Goal: Task Accomplishment & Management: Manage account settings

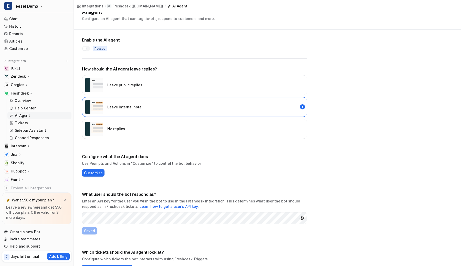
scroll to position [26, 0]
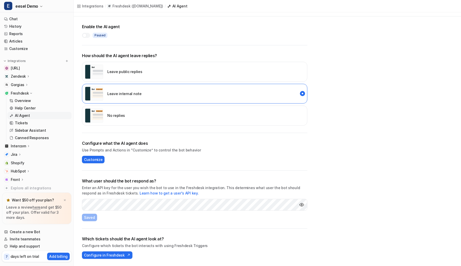
click at [25, 85] on icon at bounding box center [27, 85] width 4 height 4
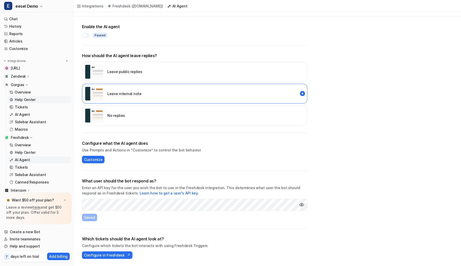
click at [27, 101] on p "Help Center" at bounding box center [25, 99] width 21 height 5
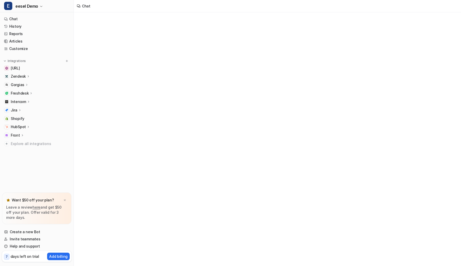
click at [25, 84] on icon at bounding box center [27, 85] width 4 height 4
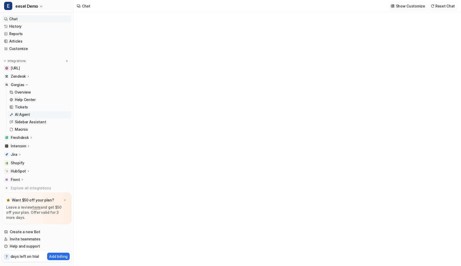
type textarea "**********"
click at [22, 113] on p "AI Agent" at bounding box center [22, 114] width 15 height 5
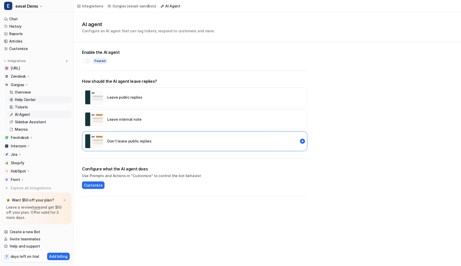
click at [26, 98] on p "Help Center" at bounding box center [25, 99] width 21 height 5
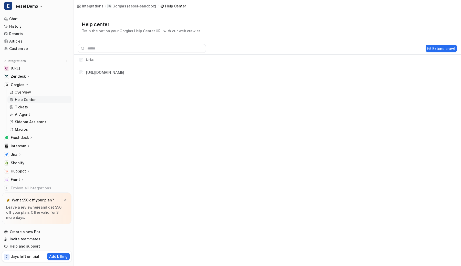
click at [82, 73] on tr "[URL][DOMAIN_NAME]" at bounding box center [267, 72] width 387 height 14
copy div "[URL][DOMAIN_NAME]"
click at [85, 76] on td "[URL][DOMAIN_NAME]" at bounding box center [100, 72] width 50 height 9
click at [440, 48] on button "Extend crawl" at bounding box center [441, 48] width 31 height 7
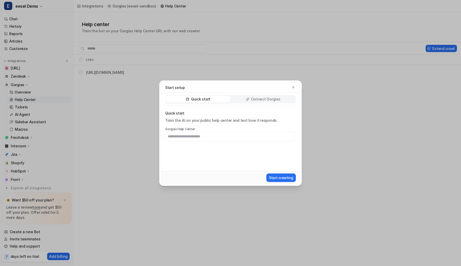
click at [256, 137] on input "text" at bounding box center [230, 136] width 131 height 9
type input "**********"
click at [292, 86] on icon "button" at bounding box center [294, 88] width 4 height 4
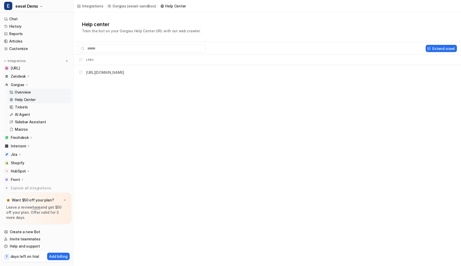
click at [18, 91] on p "Overview" at bounding box center [23, 92] width 16 height 5
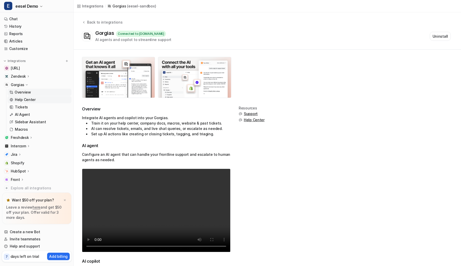
click at [20, 96] on link "Help Center" at bounding box center [39, 99] width 64 height 7
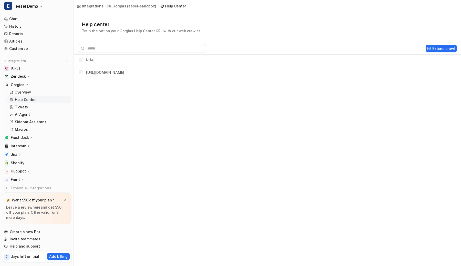
click at [183, 144] on div "Integrations / Gorgias ( eesel-sandbox ) / Help Center Help center Train the bo…" at bounding box center [230, 133] width 461 height 266
drag, startPoint x: 159, startPoint y: 73, endPoint x: 85, endPoint y: 70, distance: 74.1
click at [85, 70] on tr "[URL][DOMAIN_NAME]" at bounding box center [267, 72] width 387 height 14
copy link "[URL][DOMAIN_NAME]"
click at [226, 93] on div "Integrations / Gorgias ( eesel-sandbox ) / Help Center Help center Train the bo…" at bounding box center [230, 133] width 461 height 266
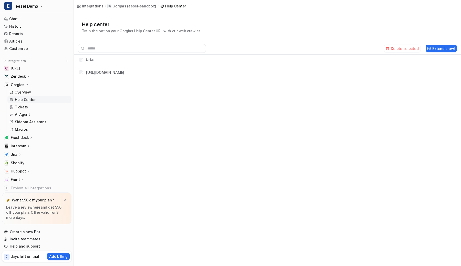
click at [334, 12] on div "Integrations / Gorgias ( eesel-sandbox ) / Help Center" at bounding box center [267, 6] width 387 height 12
click at [394, 45] on div "Delete selected Extend crawl" at bounding box center [267, 48] width 387 height 9
click at [394, 47] on button "Delete selected" at bounding box center [402, 48] width 37 height 7
click at [240, 115] on div "Integrations / Gorgias ( eesel-sandbox ) / Help Center Help center Train the bo…" at bounding box center [230, 133] width 461 height 266
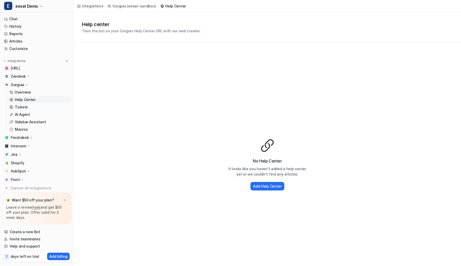
click at [271, 47] on div "No Help Center It looks like you haven't added a help center yet or we couldn't…" at bounding box center [267, 164] width 387 height 245
click at [259, 185] on h2 "Add Help Center" at bounding box center [267, 185] width 29 height 5
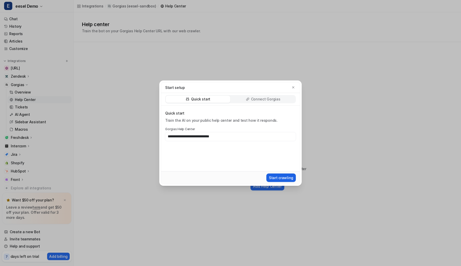
click at [278, 174] on button "Start crawling" at bounding box center [280, 177] width 29 height 8
click at [195, 135] on input "**********" at bounding box center [230, 136] width 131 height 9
type input "**********"
click at [276, 178] on button "Start crawling" at bounding box center [280, 177] width 29 height 8
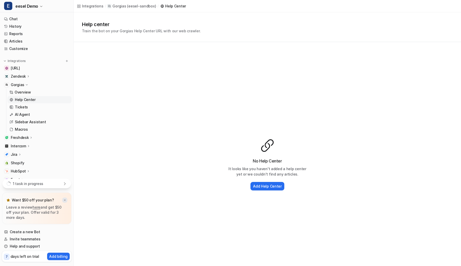
click at [65, 200] on img at bounding box center [64, 200] width 3 height 3
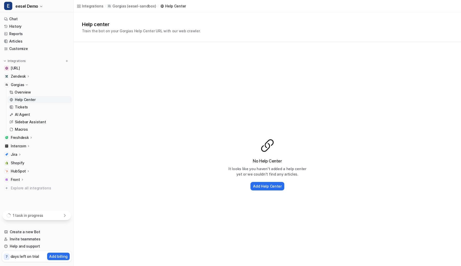
click at [57, 212] on div "1 task in progress" at bounding box center [37, 215] width 68 height 9
click at [64, 182] on icon at bounding box center [65, 181] width 4 height 4
click at [62, 217] on div "1 task in progress" at bounding box center [37, 215] width 68 height 9
click at [62, 193] on p "Stop" at bounding box center [60, 193] width 8 height 5
click at [263, 32] on div "Help center Train the bot on your Gorgias Help Center URL with our web crawler." at bounding box center [267, 26] width 371 height 13
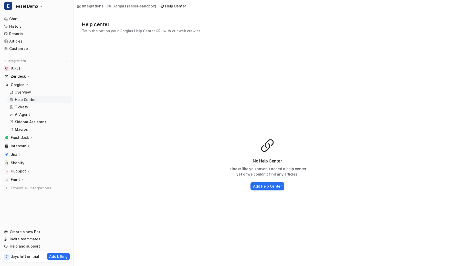
click at [264, 33] on div "Help center Train the bot on your Gorgias Help Center URL with our web crawler." at bounding box center [267, 26] width 371 height 13
click at [264, 190] on div "Add Help Center" at bounding box center [267, 186] width 82 height 11
click at [258, 24] on div "Help center Train the bot on your Gorgias Help Center URL with our web crawler." at bounding box center [267, 26] width 371 height 13
click at [259, 182] on button "Add Help Center" at bounding box center [268, 186] width 34 height 8
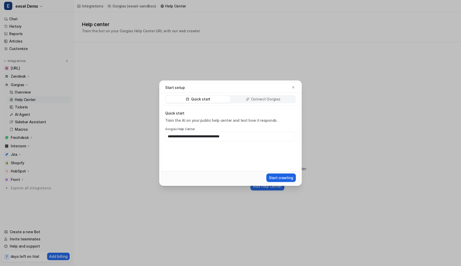
type input "**********"
click at [290, 177] on button "Start crawling" at bounding box center [280, 177] width 29 height 8
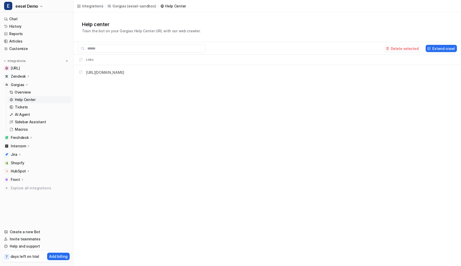
click at [410, 48] on button "Delete selected" at bounding box center [402, 48] width 37 height 7
click at [258, 34] on div "Help center Train the bot on your Gorgias Help Center URL with our web crawler." at bounding box center [267, 27] width 387 height 30
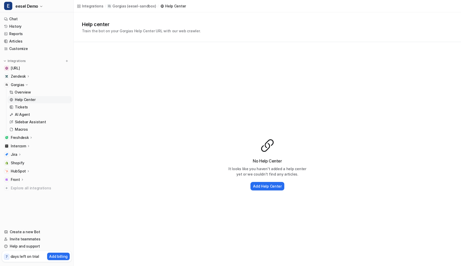
click at [235, 28] on div "Help center Train the bot on your Gorgias Help Center URL with our web crawler." at bounding box center [267, 26] width 371 height 13
click at [254, 185] on h2 "Add Help Center" at bounding box center [267, 185] width 29 height 5
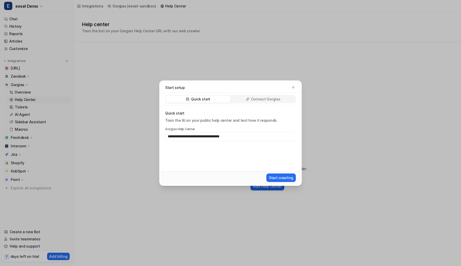
type input "**********"
click at [266, 173] on button "Start crawling" at bounding box center [280, 177] width 29 height 8
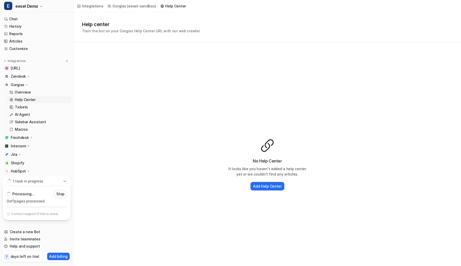
click at [66, 196] on button "Stop" at bounding box center [60, 194] width 13 height 8
click at [257, 8] on div "Integrations / Gorgias ( eesel-sandbox ) / Help Center" at bounding box center [267, 6] width 387 height 12
click at [263, 186] on h2 "Add Help Center" at bounding box center [267, 185] width 29 height 5
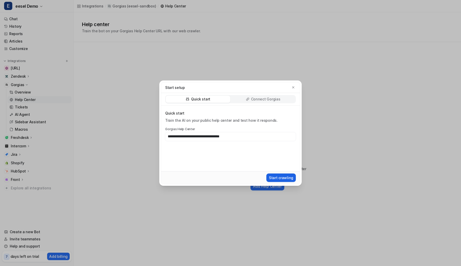
type input "**********"
click at [288, 181] on button "Start crawling" at bounding box center [280, 177] width 29 height 8
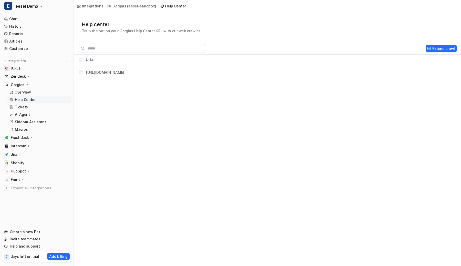
click at [28, 85] on icon at bounding box center [27, 85] width 4 height 4
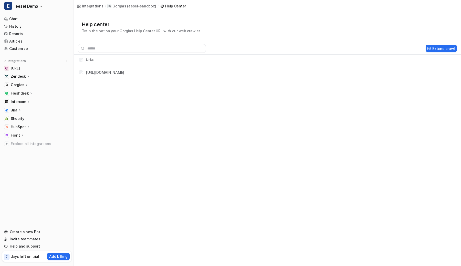
click at [21, 93] on p "Freshdesk" at bounding box center [20, 93] width 18 height 5
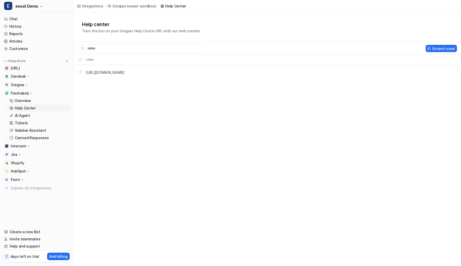
click at [24, 106] on p "Help Center" at bounding box center [25, 108] width 21 height 5
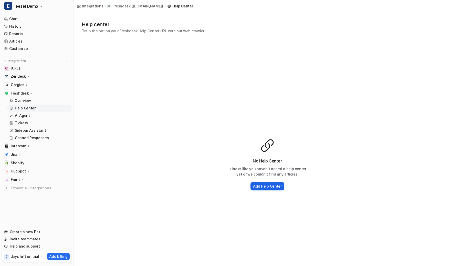
click at [273, 185] on h2 "Add Help Center" at bounding box center [267, 185] width 29 height 5
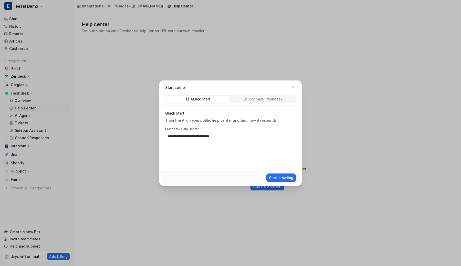
type input "**********"
click at [266, 173] on button "Start crawling" at bounding box center [280, 177] width 29 height 8
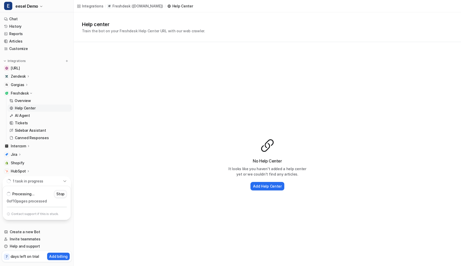
click at [61, 195] on p "Stop" at bounding box center [60, 193] width 8 height 5
click at [212, 129] on div "No Help Center It looks like you haven't added a help center yet or we couldn't…" at bounding box center [267, 164] width 387 height 245
click at [263, 185] on h2 "Add Help Center" at bounding box center [267, 185] width 29 height 5
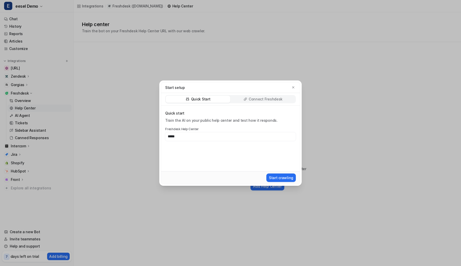
type input "*****"
click at [231, 24] on div "Start setup Quick Start Connect Freshdesk Quick start Train the AI on your publ…" at bounding box center [230, 133] width 151 height 266
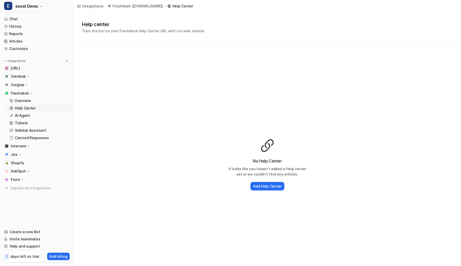
click at [239, 12] on div "Integrations / Freshdesk ( eesel8456.freshdesk.com ) / Help Center" at bounding box center [267, 6] width 387 height 12
click at [231, 24] on div "Help center Train the bot on your Freshdesk Help Center URL with our web crawle…" at bounding box center [267, 26] width 371 height 13
click at [258, 184] on h2 "Add Help Center" at bounding box center [267, 185] width 29 height 5
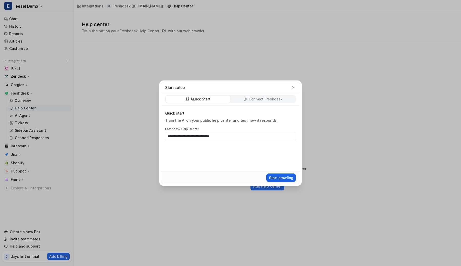
type input "**********"
click at [282, 176] on button "Start crawling" at bounding box center [280, 177] width 29 height 8
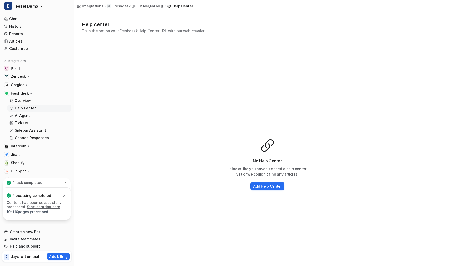
click at [323, 120] on div "No Help Center It looks like you haven't added a help center yet or we couldn't…" at bounding box center [267, 164] width 387 height 245
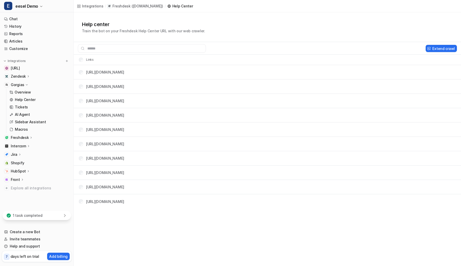
click at [145, 60] on tr "Links" at bounding box center [267, 60] width 387 height 10
click at [64, 215] on icon at bounding box center [65, 215] width 4 height 4
click at [99, 222] on div "Integrations / Freshdesk ( eesel8456.freshdesk.com ) / Help Center Help center …" at bounding box center [230, 133] width 461 height 266
click at [25, 85] on icon at bounding box center [27, 85] width 4 height 4
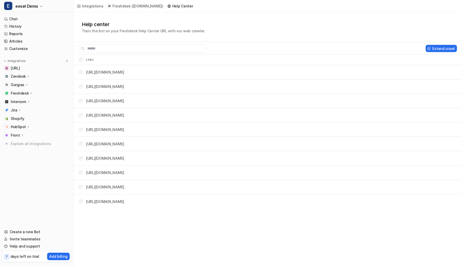
click at [25, 92] on p "Freshdesk" at bounding box center [20, 93] width 18 height 5
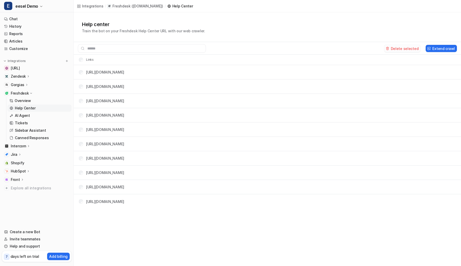
click at [401, 48] on button "Delete selected" at bounding box center [402, 48] width 37 height 7
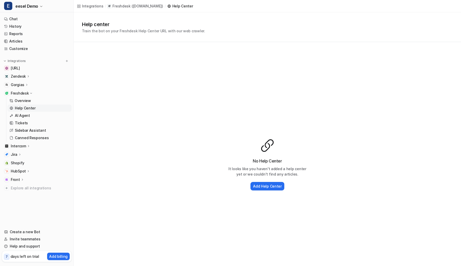
click at [231, 133] on div "No Help Center It looks like you haven't added a help center yet or we couldn't…" at bounding box center [267, 164] width 387 height 245
click at [266, 11] on div "Integrations / Freshdesk ( eesel8456.freshdesk.com ) / Help Center" at bounding box center [267, 6] width 387 height 12
click at [266, 184] on h2 "Add Help Center" at bounding box center [267, 185] width 29 height 5
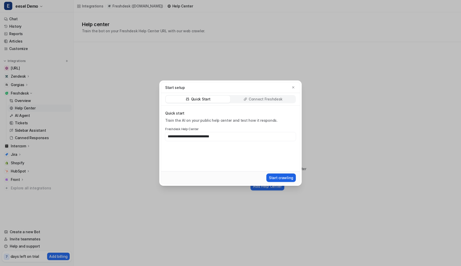
type input "**********"
click at [290, 178] on button "Start crawling" at bounding box center [280, 177] width 29 height 8
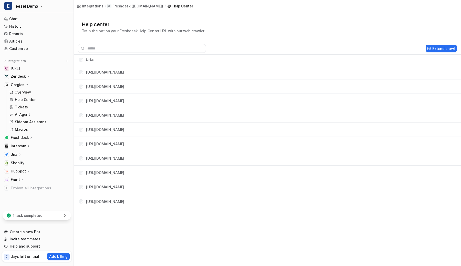
click at [13, 84] on p "Gorgias" at bounding box center [18, 84] width 14 height 5
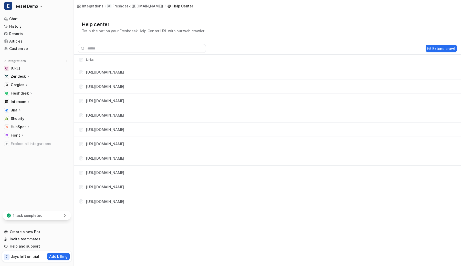
click at [17, 91] on p "Freshdesk" at bounding box center [20, 93] width 18 height 5
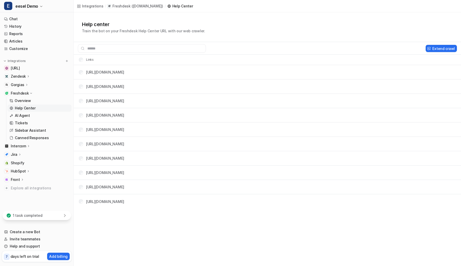
click at [56, 215] on div "1 task completed" at bounding box center [37, 215] width 68 height 9
click at [444, 51] on button "Extend crawl" at bounding box center [441, 48] width 31 height 7
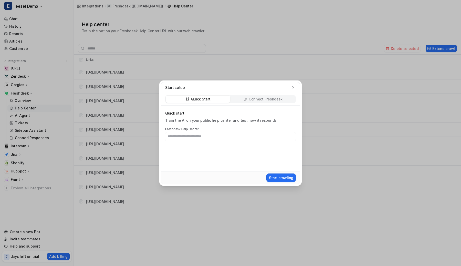
click at [296, 85] on div "Start setup" at bounding box center [230, 87] width 139 height 11
click at [293, 88] on icon "button" at bounding box center [294, 88] width 4 height 4
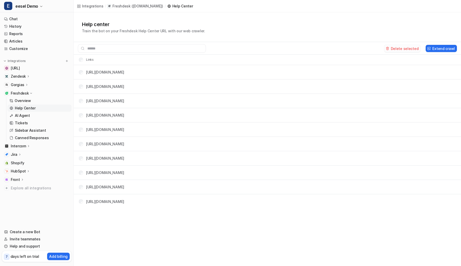
click at [395, 49] on button "Delete selected" at bounding box center [402, 48] width 37 height 7
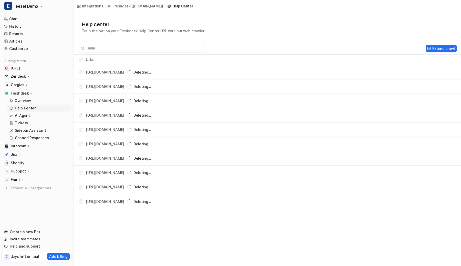
click at [23, 84] on p "Gorgias" at bounding box center [18, 84] width 14 height 5
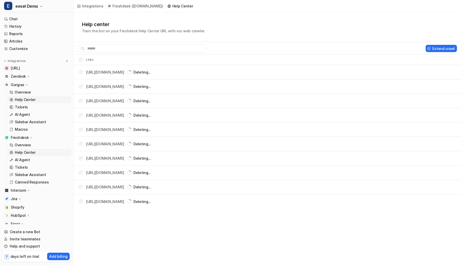
click at [22, 99] on p "Help Center" at bounding box center [25, 99] width 21 height 5
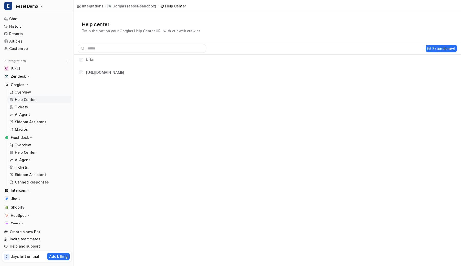
click at [77, 58] on th "Links" at bounding box center [84, 60] width 19 height 6
click at [401, 49] on button "Delete selected" at bounding box center [402, 48] width 37 height 7
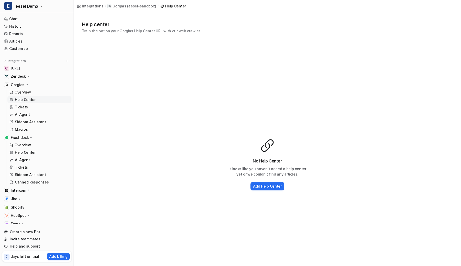
click at [25, 85] on icon at bounding box center [27, 85] width 4 height 4
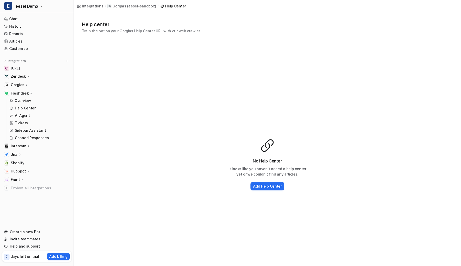
click at [26, 92] on p "Freshdesk" at bounding box center [20, 93] width 18 height 5
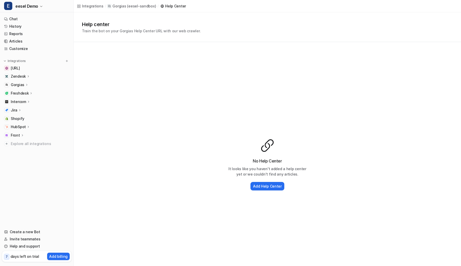
click at [25, 77] on div "Zendesk" at bounding box center [20, 76] width 19 height 5
click at [24, 90] on p "Sources" at bounding box center [22, 91] width 14 height 5
click at [21, 82] on p "Overview" at bounding box center [23, 83] width 16 height 5
click at [22, 88] on link "Sources" at bounding box center [39, 91] width 64 height 7
click at [21, 90] on p "Sources" at bounding box center [22, 91] width 14 height 5
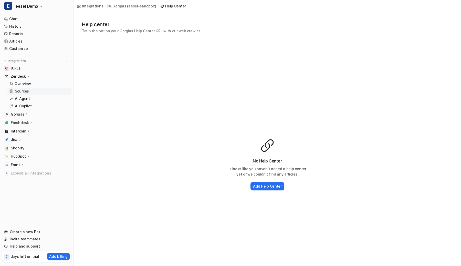
click at [21, 90] on p "Sources" at bounding box center [22, 91] width 14 height 5
click at [20, 90] on p "Sources" at bounding box center [22, 91] width 14 height 5
click at [202, 105] on div "No Help Center It looks like you haven't added a help center yet or we couldn't…" at bounding box center [267, 164] width 387 height 245
click at [145, 5] on p "( eesel-sandbox )" at bounding box center [141, 6] width 29 height 5
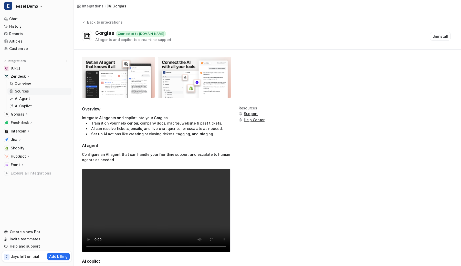
click at [21, 91] on p "Sources" at bounding box center [22, 91] width 14 height 5
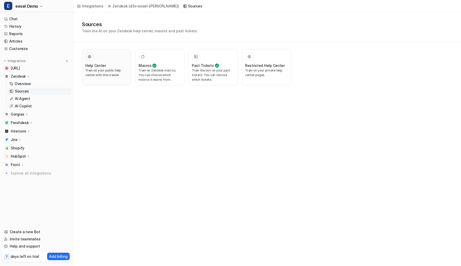
click at [97, 76] on p "Train on your public help center with the crawler" at bounding box center [106, 72] width 43 height 9
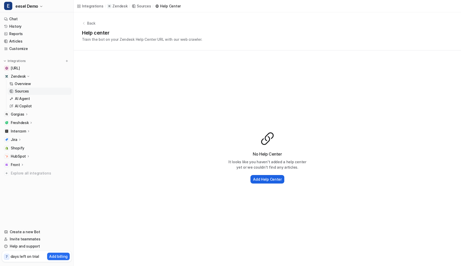
click at [275, 178] on h2 "Add Help Center" at bounding box center [267, 179] width 29 height 5
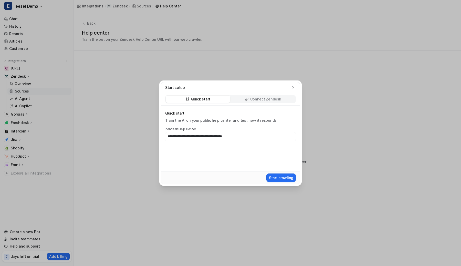
type input "**********"
click at [266, 173] on button "Start crawling" at bounding box center [280, 177] width 29 height 8
click at [255, 138] on input "**********" at bounding box center [230, 136] width 131 height 9
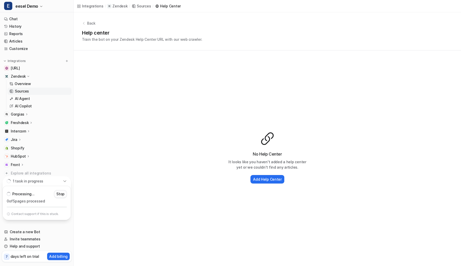
click at [64, 192] on p "Stop" at bounding box center [60, 193] width 8 height 5
click at [329, 38] on div "Help center Train the bot on your Zendesk Help Center URL with our web crawler." at bounding box center [267, 35] width 371 height 13
click at [305, 55] on div "No Help Center It looks like you haven't added a help center yet or we couldn't…" at bounding box center [267, 157] width 387 height 215
click at [272, 36] on div "Help center Train the bot on your Zendesk Help Center URL with our web crawler." at bounding box center [267, 35] width 371 height 13
click at [262, 177] on h2 "Add Help Center" at bounding box center [267, 179] width 29 height 5
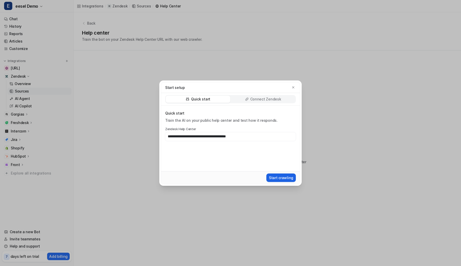
type input "**********"
click at [276, 175] on button "Start crawling" at bounding box center [280, 177] width 29 height 8
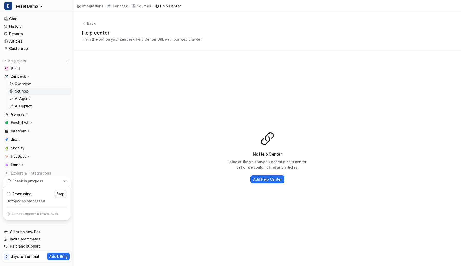
click at [60, 194] on p "Stop" at bounding box center [60, 193] width 8 height 5
click at [244, 13] on div "Back Help center Train the bot on your Zendesk Help Center URL with our web cra…" at bounding box center [267, 31] width 387 height 38
click at [247, 28] on div "Back Help center Train the bot on your Zendesk Help Center URL with our web cra…" at bounding box center [267, 31] width 387 height 38
click at [266, 175] on button "Add Help Center" at bounding box center [268, 179] width 34 height 8
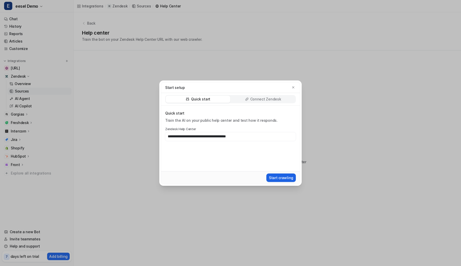
type input "**********"
click at [284, 177] on button "Start crawling" at bounding box center [280, 177] width 29 height 8
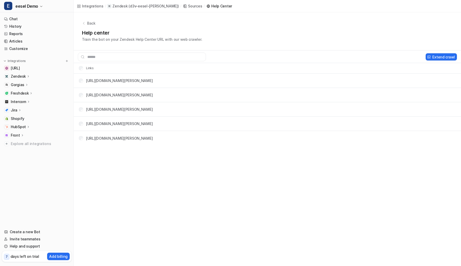
click at [27, 75] on icon at bounding box center [29, 76] width 4 height 4
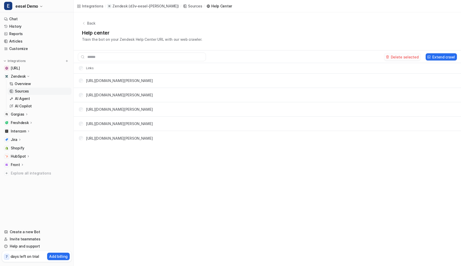
click at [405, 57] on button "Delete selected" at bounding box center [402, 56] width 37 height 7
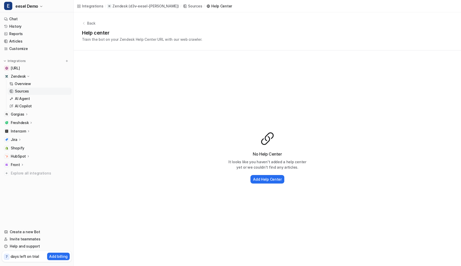
click at [259, 31] on div "Help center Train the bot on your Zendesk Help Center URL with our web crawler." at bounding box center [267, 35] width 371 height 13
click at [262, 179] on h2 "Add Help Center" at bounding box center [267, 179] width 29 height 5
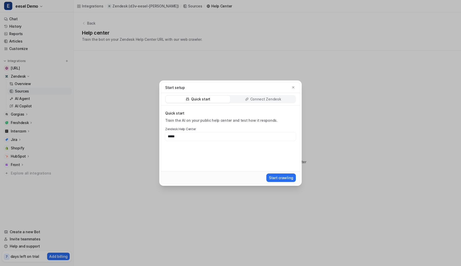
type input "*****"
click at [127, 150] on div "Start setup Quick start Connect Zendesk Quick start Train the AI on your public…" at bounding box center [230, 133] width 461 height 266
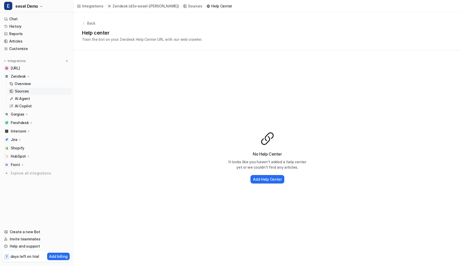
click at [251, 36] on div "Help center Train the bot on your Zendesk Help Center URL with our web crawler." at bounding box center [267, 35] width 371 height 13
click at [256, 177] on h2 "Add Help Center" at bounding box center [267, 179] width 29 height 5
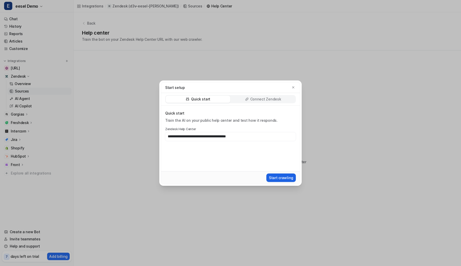
type input "**********"
click at [278, 176] on button "Start crawling" at bounding box center [280, 177] width 29 height 8
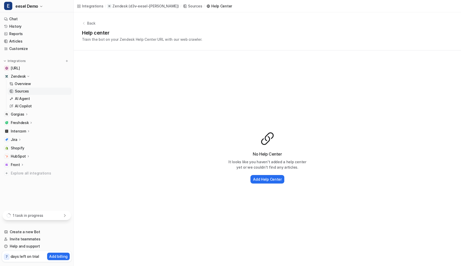
click at [48, 213] on div "1 task in progress" at bounding box center [37, 215] width 68 height 9
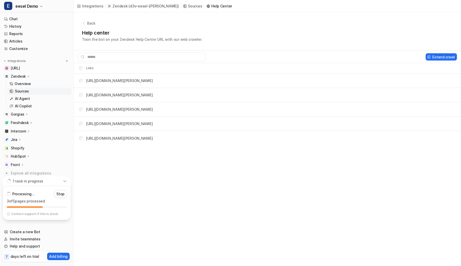
click at [358, 101] on tr "[URL][DOMAIN_NAME][PERSON_NAME]" at bounding box center [267, 95] width 387 height 14
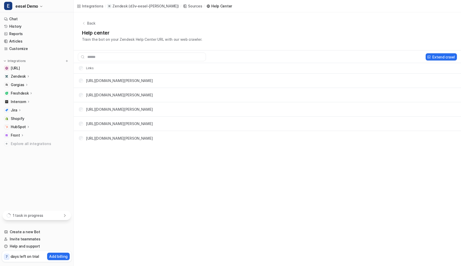
click at [61, 214] on div "1 task in progress" at bounding box center [37, 215] width 68 height 9
click at [20, 75] on p "Zendesk" at bounding box center [18, 76] width 15 height 5
click at [24, 75] on p "Zendesk" at bounding box center [18, 76] width 15 height 5
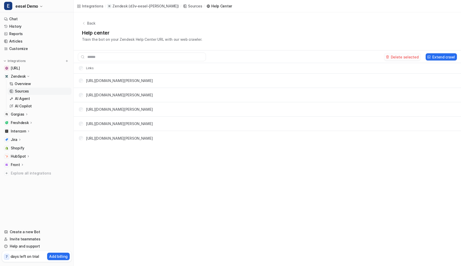
click at [404, 58] on button "Delete selected" at bounding box center [402, 56] width 37 height 7
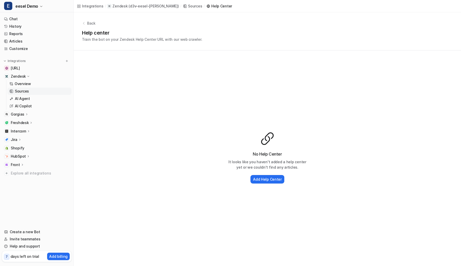
click at [268, 42] on div "Help center Train the bot on your Zendesk Help Center URL with our web crawler." at bounding box center [267, 35] width 371 height 13
click at [264, 177] on h2 "Add Help Center" at bounding box center [267, 179] width 29 height 5
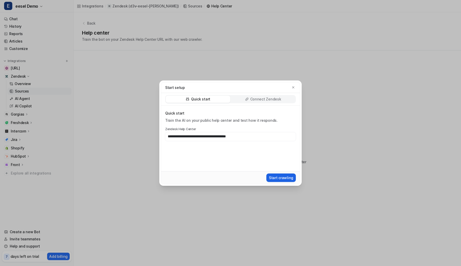
type input "**********"
click at [275, 176] on button "Start crawling" at bounding box center [280, 177] width 29 height 8
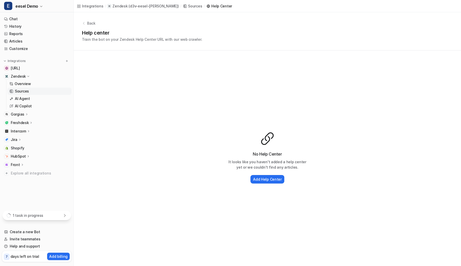
click at [37, 219] on div "1 task in progress" at bounding box center [37, 215] width 68 height 9
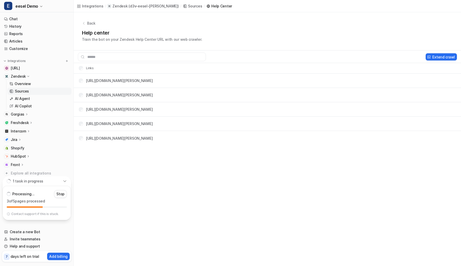
click at [391, 124] on tr "https://d3v-eesel-silvia.zendesk.com/.../12975699163791-How-can-agents-leverage…" at bounding box center [267, 124] width 387 height 14
click at [400, 58] on button "Delete selected" at bounding box center [402, 56] width 37 height 7
click at [15, 77] on p "Zendesk" at bounding box center [18, 76] width 15 height 5
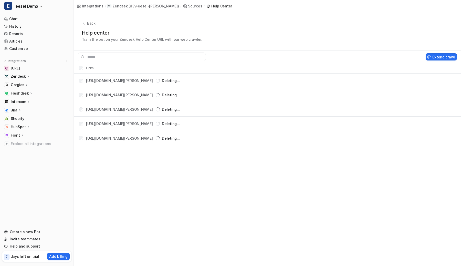
click at [16, 100] on p "Intercom" at bounding box center [18, 101] width 15 height 5
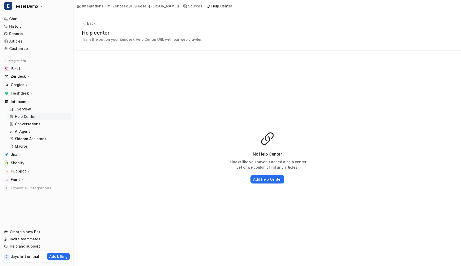
click at [23, 115] on p "Help Center" at bounding box center [25, 116] width 21 height 5
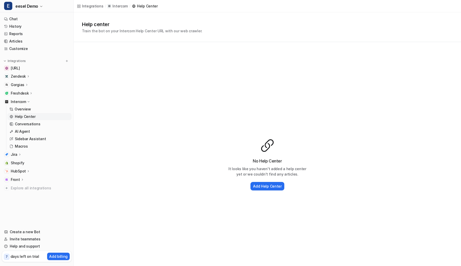
click at [23, 100] on p "Intercom" at bounding box center [18, 101] width 15 height 5
click at [25, 91] on p "Freshdesk" at bounding box center [20, 93] width 18 height 5
click at [30, 106] on p "Help Center" at bounding box center [25, 108] width 21 height 5
click at [30, 117] on link "AI Agent" at bounding box center [39, 115] width 64 height 7
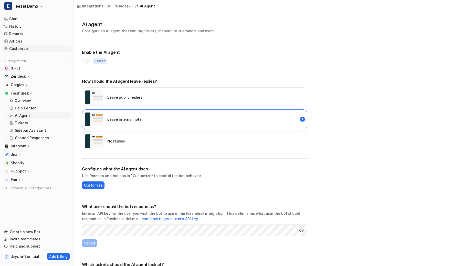
click at [24, 50] on link "Customize" at bounding box center [36, 48] width 69 height 7
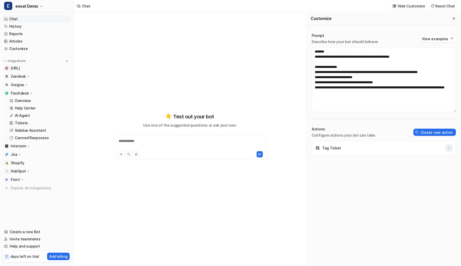
click at [450, 150] on button "button" at bounding box center [449, 147] width 7 height 7
click at [437, 159] on button "Delete" at bounding box center [423, 159] width 55 height 9
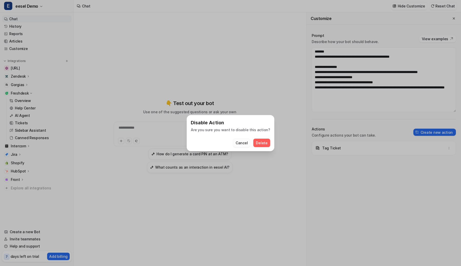
click at [240, 140] on button "Cancel" at bounding box center [241, 143] width 17 height 8
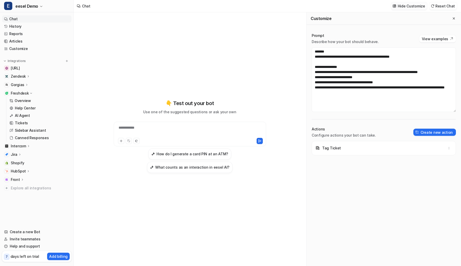
click at [417, 3] on button "Hide Customize" at bounding box center [409, 5] width 36 height 7
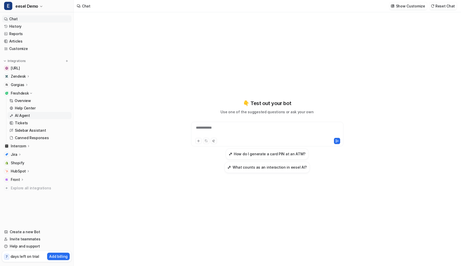
click at [32, 113] on link "AI Agent" at bounding box center [39, 115] width 64 height 7
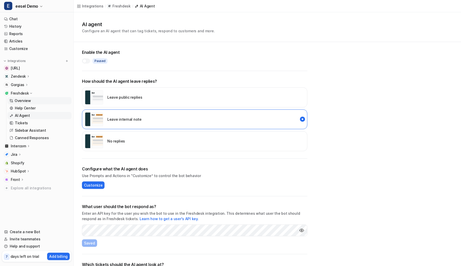
click at [33, 100] on link "Overview" at bounding box center [39, 100] width 64 height 7
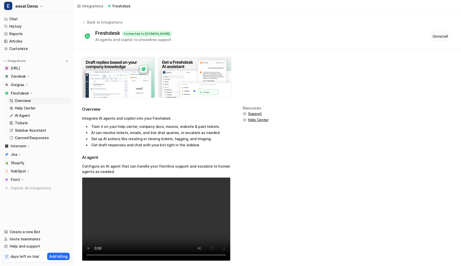
click at [437, 35] on button "Uninstall" at bounding box center [440, 36] width 21 height 9
click at [440, 36] on button "Uninstall" at bounding box center [440, 36] width 21 height 9
click at [445, 35] on button "Uninstall" at bounding box center [440, 36] width 21 height 9
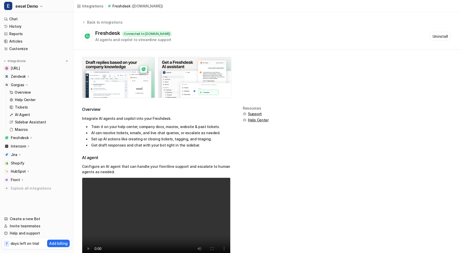
click at [21, 85] on p "Gorgias" at bounding box center [18, 84] width 14 height 5
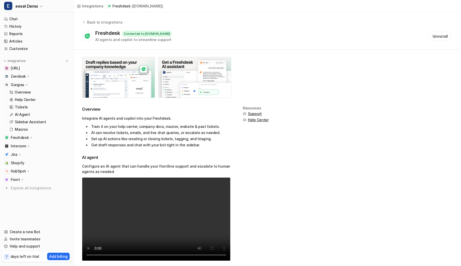
click at [16, 136] on p "Freshdesk" at bounding box center [20, 137] width 18 height 5
click at [23, 85] on p "Gorgias" at bounding box center [18, 84] width 14 height 5
click at [45, 113] on link "AI Agent" at bounding box center [39, 115] width 64 height 7
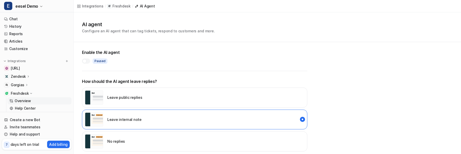
click at [29, 100] on p "Overview" at bounding box center [23, 100] width 16 height 5
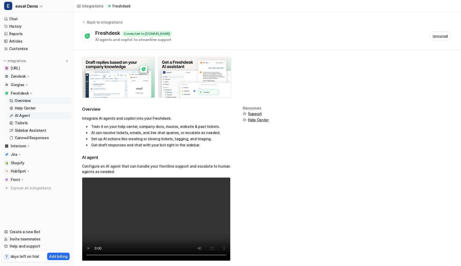
click at [34, 113] on link "AI Agent" at bounding box center [39, 115] width 64 height 7
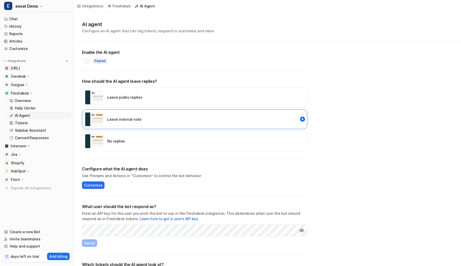
click at [85, 59] on div at bounding box center [84, 61] width 4 height 4
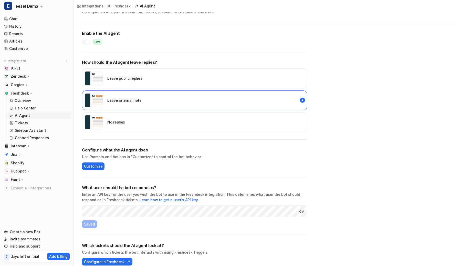
scroll to position [26, 0]
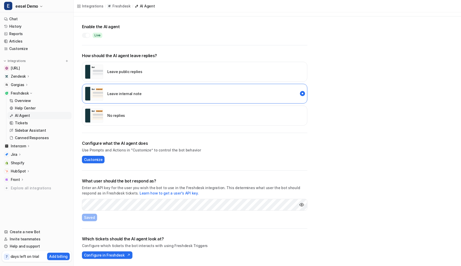
click at [171, 35] on div "Live" at bounding box center [194, 35] width 225 height 5
click at [85, 35] on div at bounding box center [86, 35] width 8 height 5
click at [100, 110] on img "disabled" at bounding box center [94, 115] width 18 height 14
click at [29, 97] on link "Overview" at bounding box center [39, 100] width 64 height 7
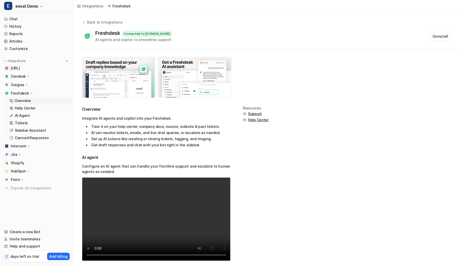
drag, startPoint x: 181, startPoint y: 33, endPoint x: 144, endPoint y: 34, distance: 37.7
click at [144, 34] on div "Connected to [DOMAIN_NAME]" at bounding box center [147, 34] width 50 height 6
copy div "[DOMAIN_NAME]"
click at [33, 114] on link "AI Agent" at bounding box center [39, 115] width 64 height 7
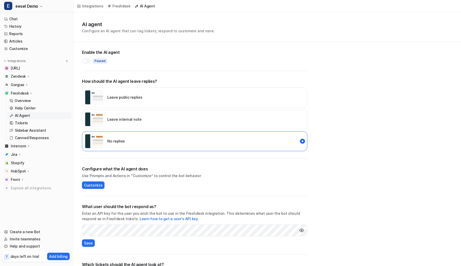
click at [184, 203] on h2 "What user should the bot respond as?" at bounding box center [194, 206] width 225 height 6
click at [303, 232] on img "Show API key" at bounding box center [301, 230] width 5 height 5
click at [303, 232] on img "Hide API key" at bounding box center [301, 230] width 5 height 5
click at [91, 242] on span "Save" at bounding box center [88, 242] width 9 height 5
click at [152, 117] on div "Leave internal note" at bounding box center [194, 119] width 225 height 20
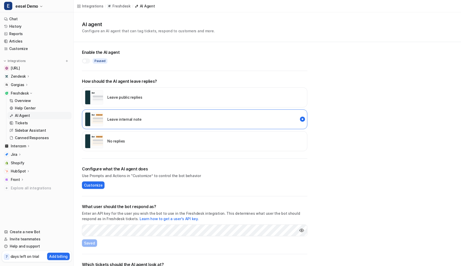
click at [87, 61] on div at bounding box center [86, 60] width 8 height 5
click at [113, 146] on div "No replies" at bounding box center [105, 141] width 40 height 14
click at [115, 125] on div "Leave internal note" at bounding box center [113, 119] width 57 height 14
click at [88, 59] on div at bounding box center [88, 61] width 4 height 4
click at [88, 59] on div at bounding box center [86, 60] width 8 height 5
